Goal: Task Accomplishment & Management: Manage account settings

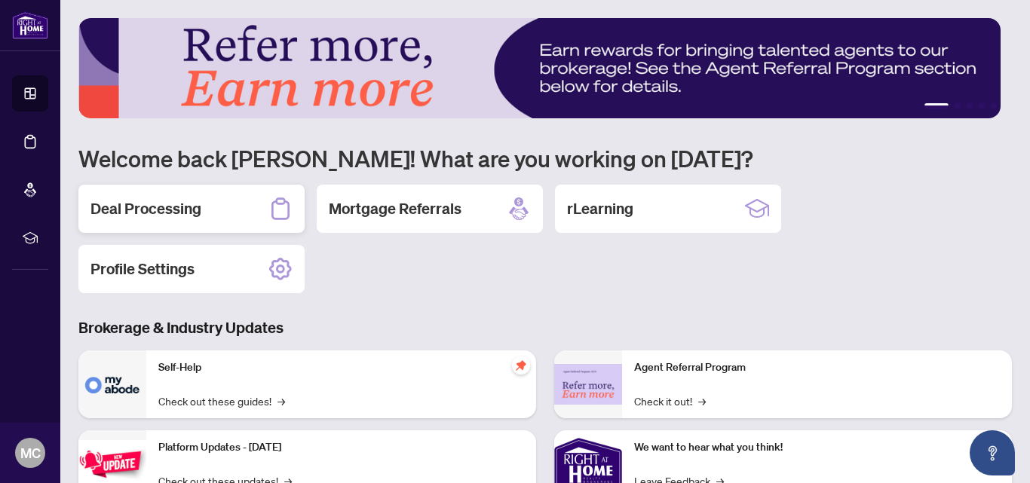
click at [136, 201] on h2 "Deal Processing" at bounding box center [145, 208] width 111 height 21
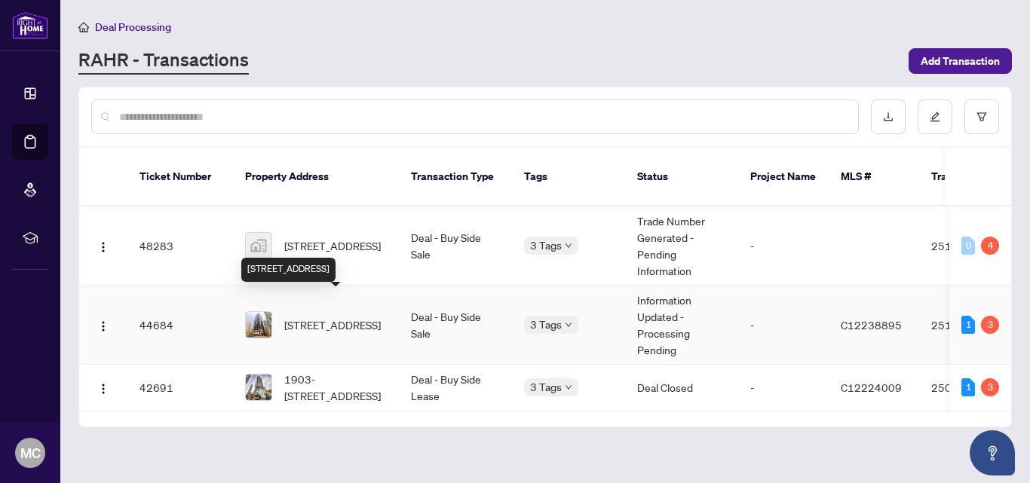
click at [342, 317] on span "[STREET_ADDRESS]" at bounding box center [332, 325] width 96 height 17
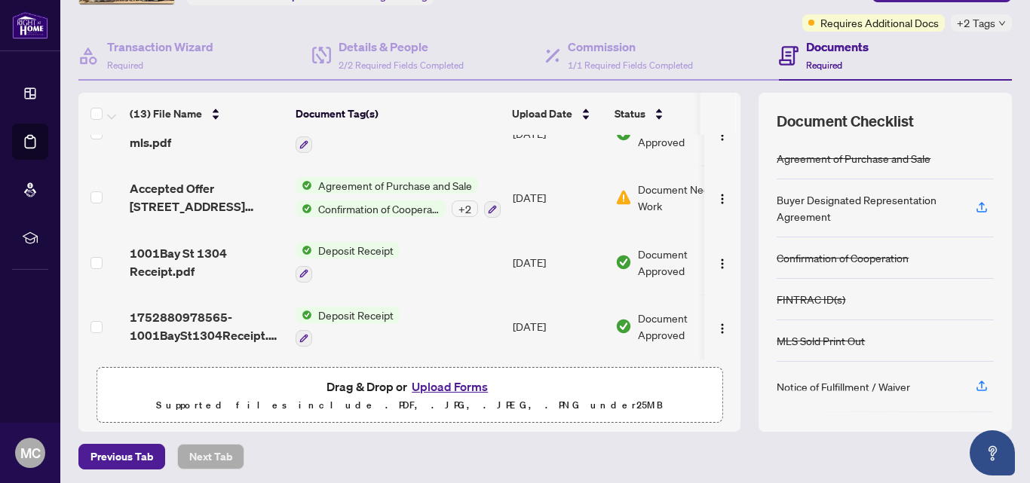
scroll to position [171, 0]
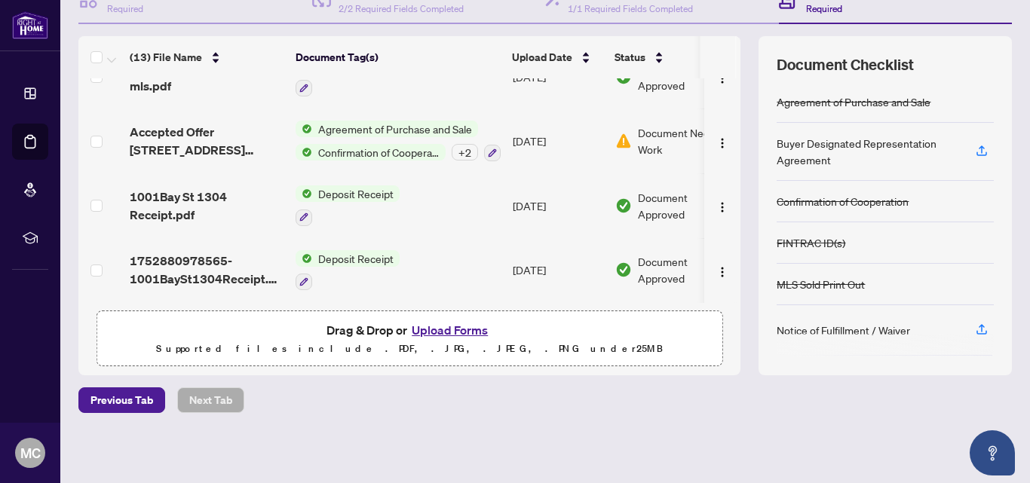
click at [425, 328] on button "Upload Forms" at bounding box center [449, 330] width 85 height 20
click at [442, 329] on button "Upload Forms" at bounding box center [449, 330] width 85 height 20
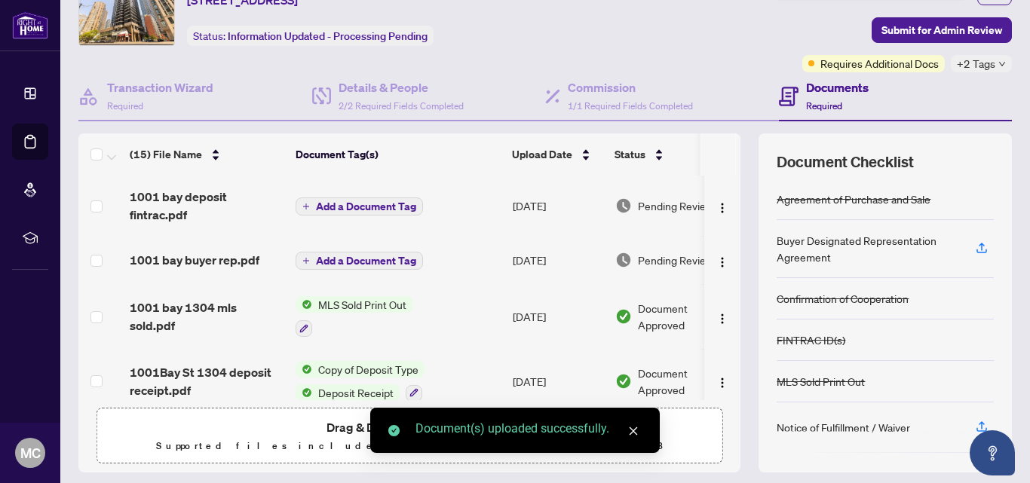
scroll to position [0, 0]
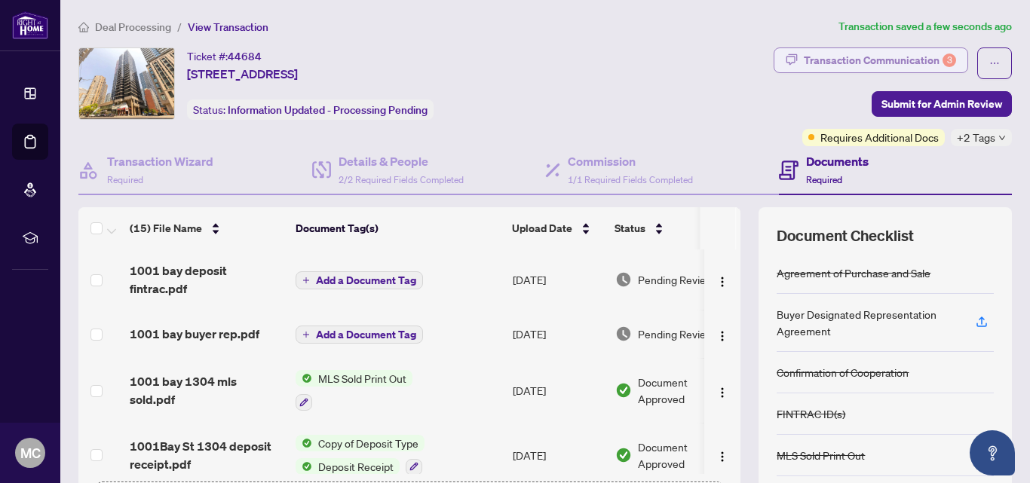
click at [887, 64] on div "Transaction Communication 3" at bounding box center [880, 60] width 152 height 24
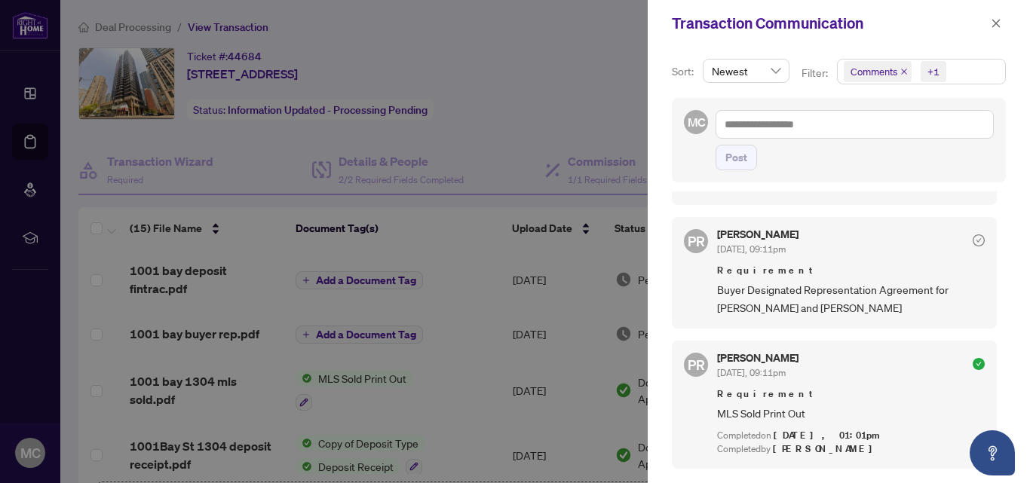
scroll to position [302, 0]
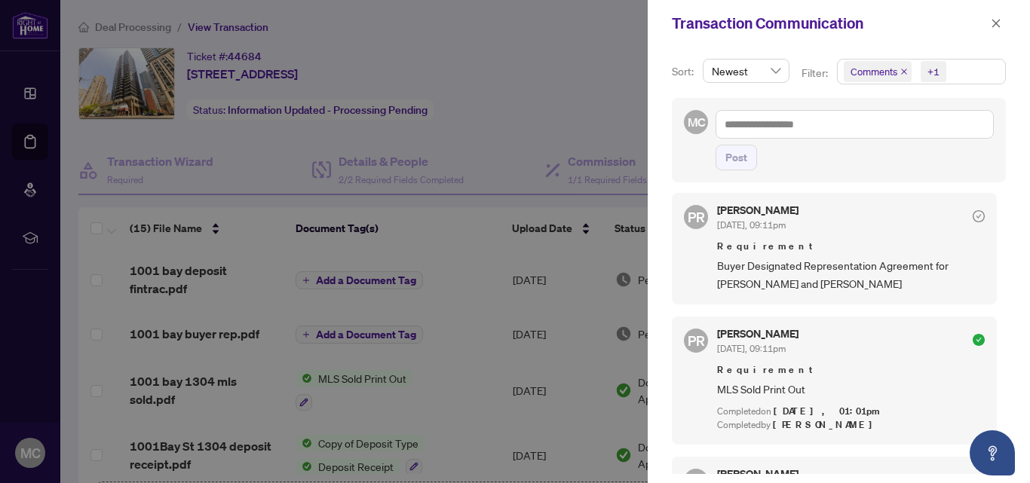
click at [615, 96] on div at bounding box center [515, 241] width 1030 height 483
click at [993, 26] on icon "close" at bounding box center [996, 23] width 8 height 8
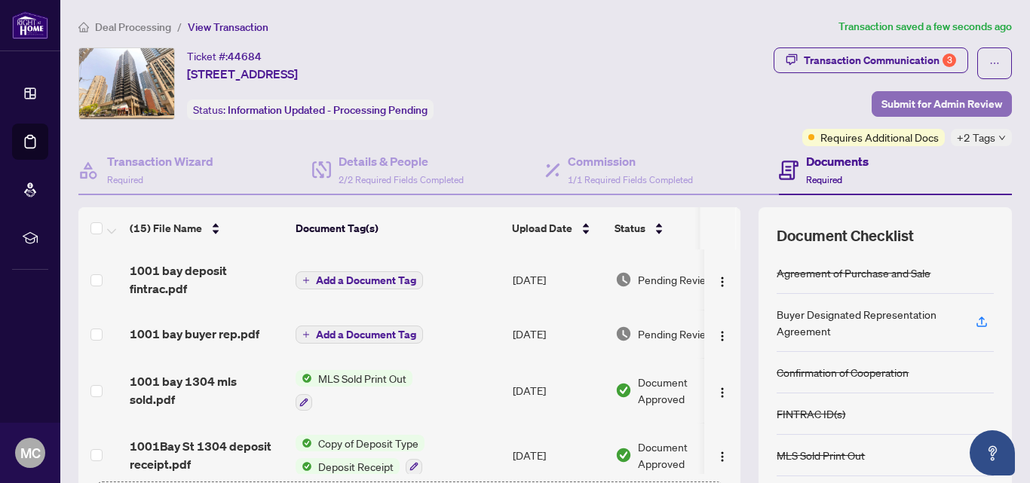
click at [926, 101] on span "Submit for Admin Review" at bounding box center [941, 104] width 121 height 24
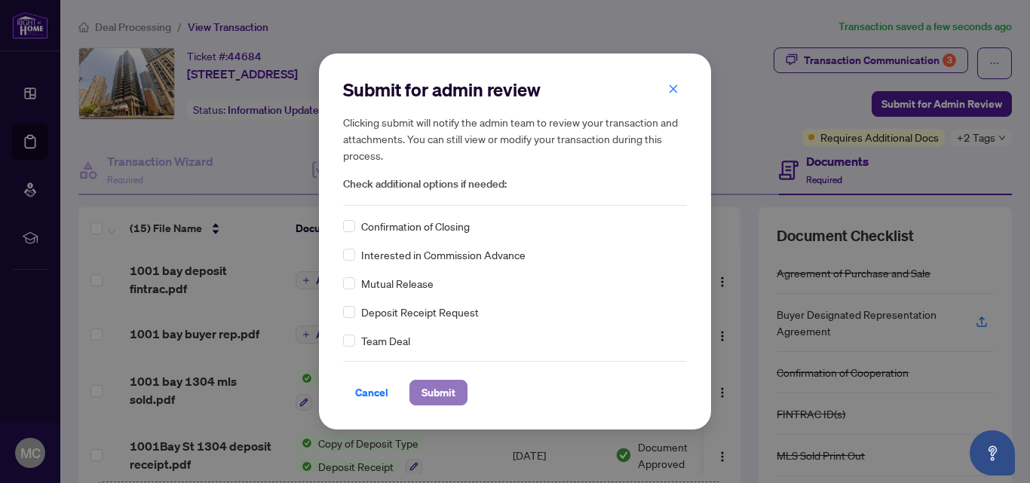
click at [443, 399] on span "Submit" at bounding box center [438, 393] width 34 height 24
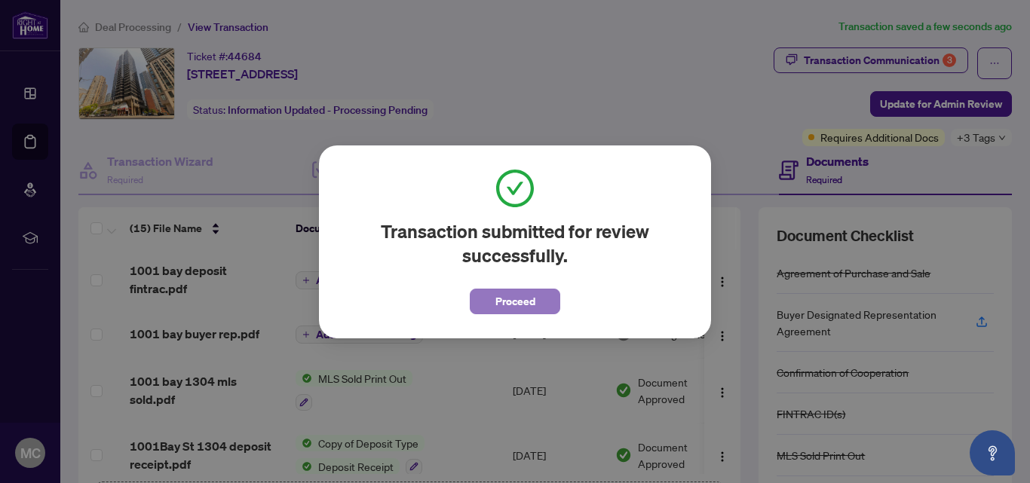
click at [511, 303] on span "Proceed" at bounding box center [515, 301] width 40 height 24
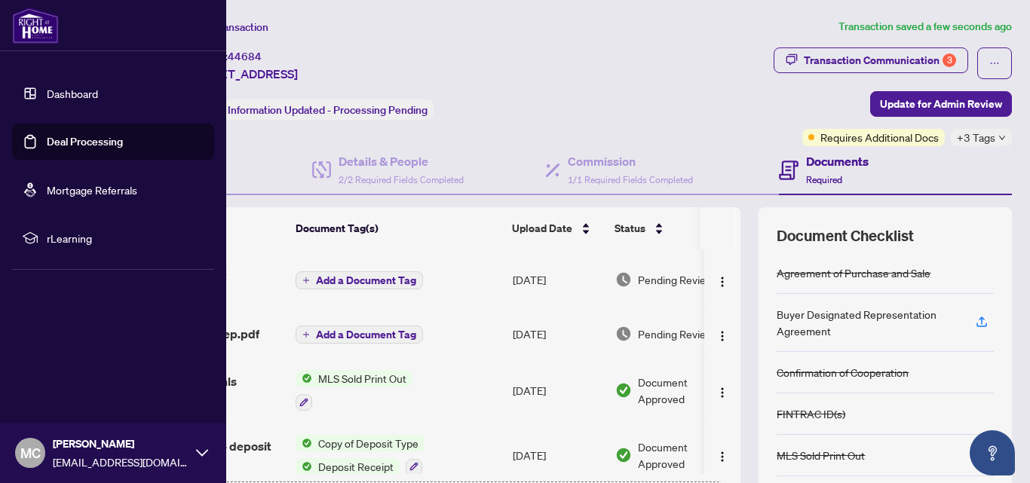
click at [47, 144] on link "Deal Processing" at bounding box center [85, 142] width 76 height 14
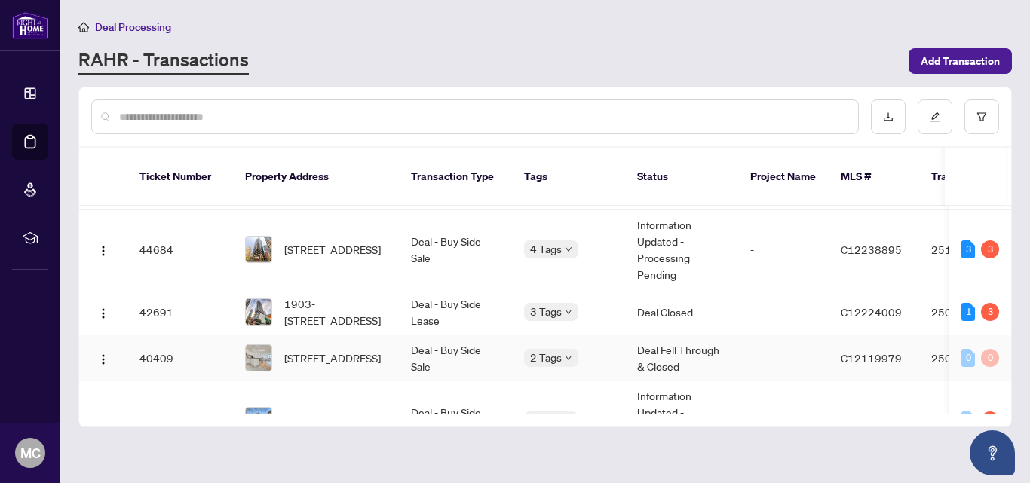
scroll to position [151, 0]
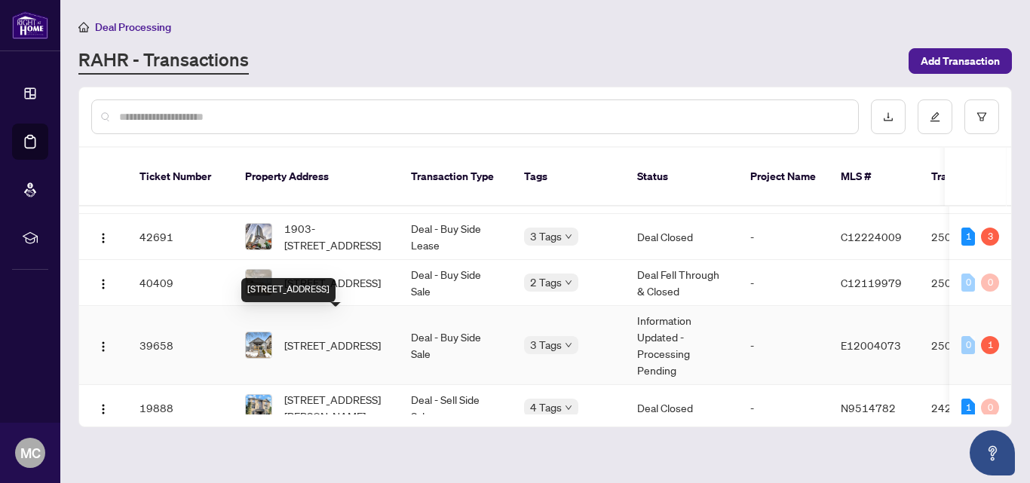
click at [332, 337] on span "[STREET_ADDRESS]" at bounding box center [332, 345] width 96 height 17
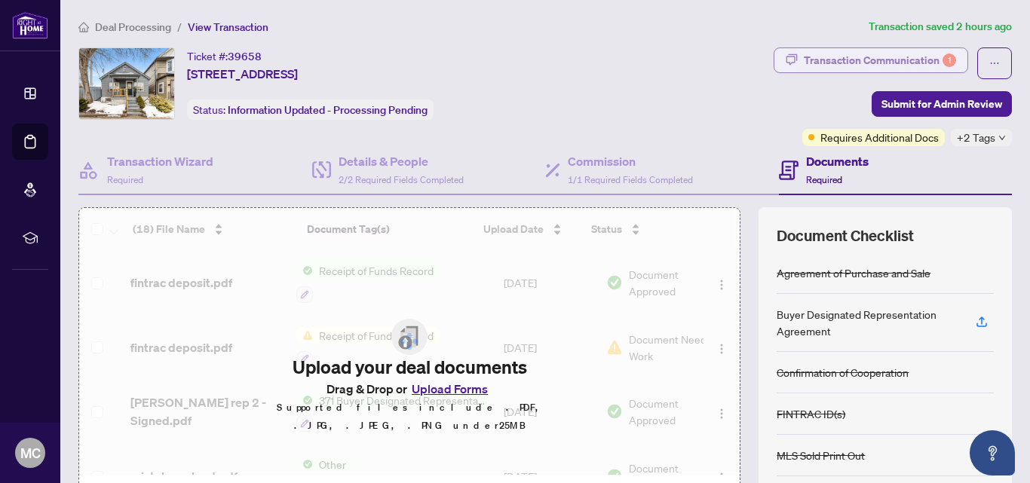
click at [902, 61] on div "Transaction Communication 1" at bounding box center [880, 60] width 152 height 24
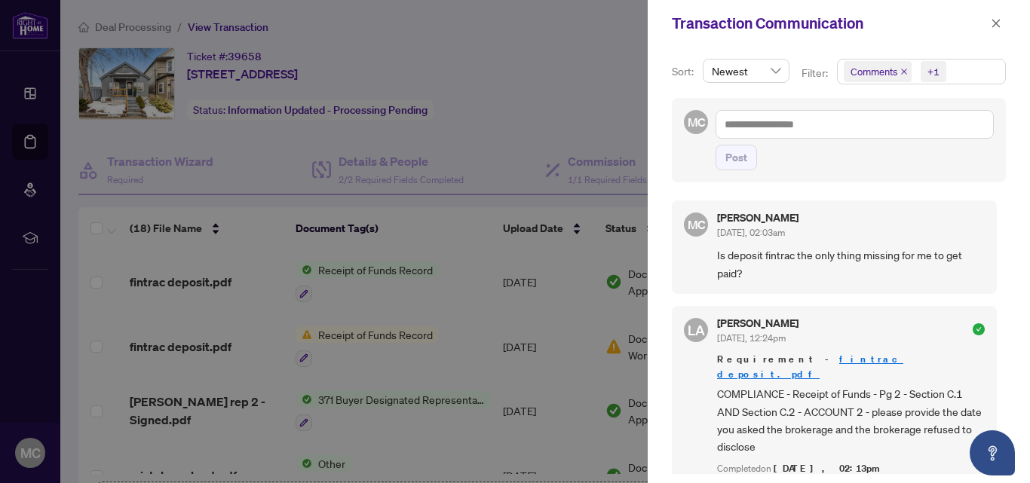
click at [448, 302] on div at bounding box center [515, 241] width 1030 height 483
click at [994, 24] on icon "close" at bounding box center [995, 23] width 11 height 11
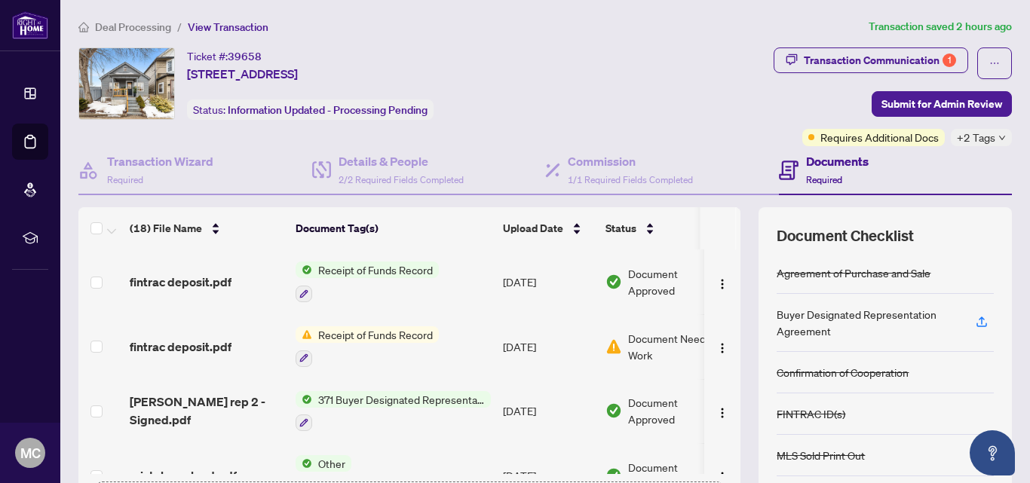
click at [406, 274] on span "Receipt of Funds Record" at bounding box center [375, 270] width 127 height 17
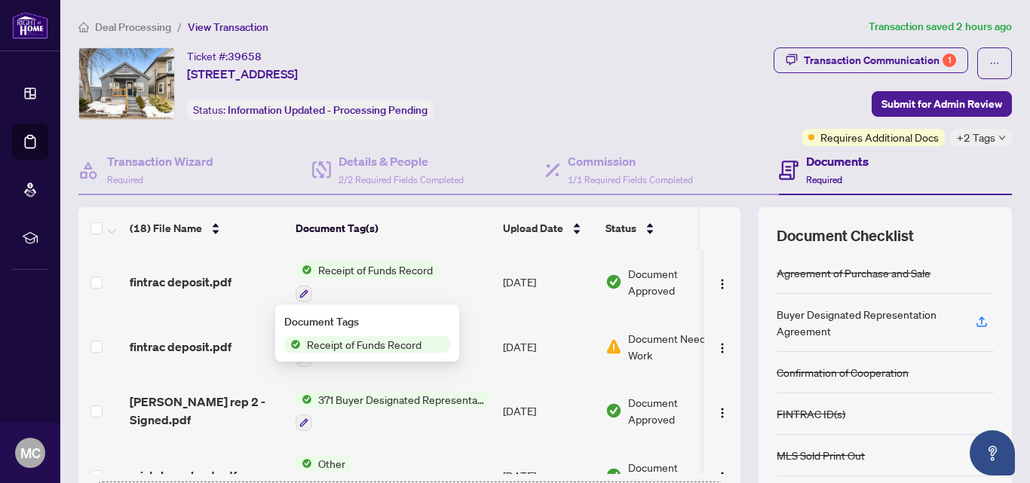
click at [584, 278] on td "[DATE]" at bounding box center [548, 281] width 103 height 65
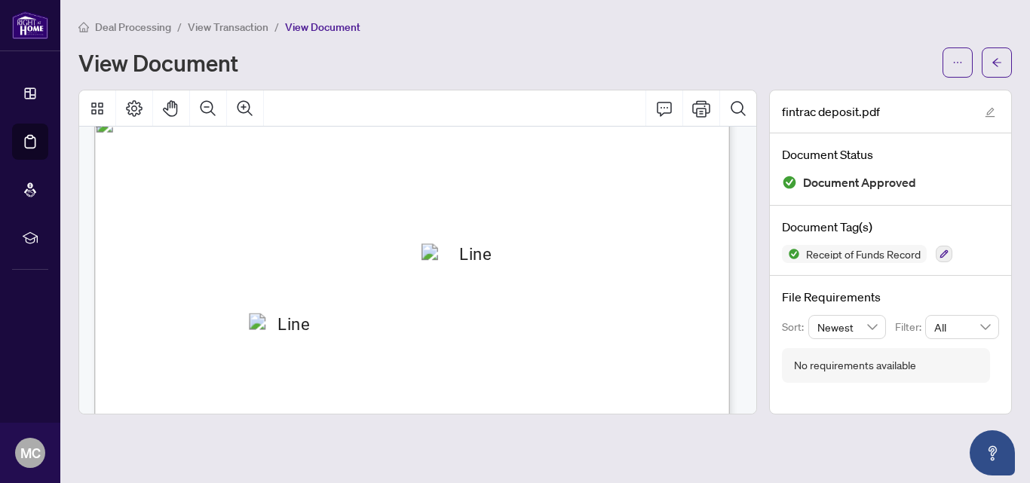
scroll to position [905, 0]
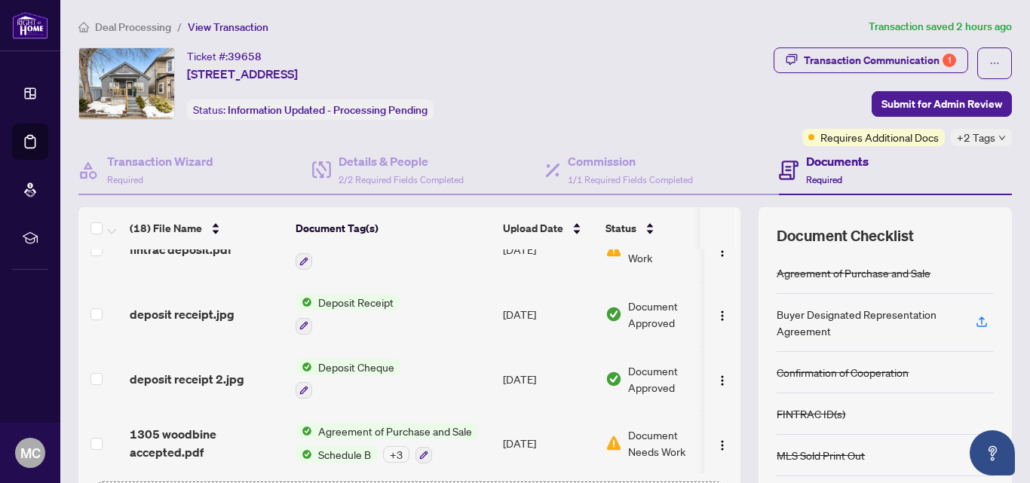
scroll to position [930, 0]
